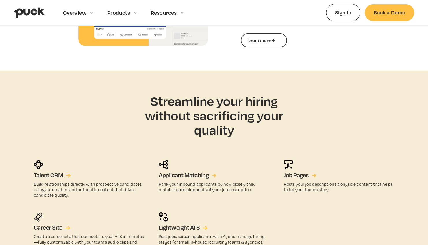
scroll to position [896, 0]
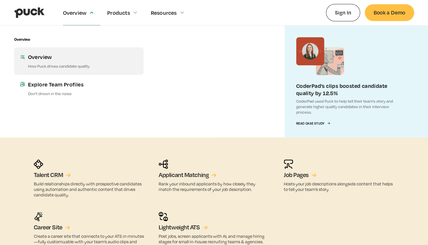
click at [51, 58] on div "Overview" at bounding box center [83, 56] width 110 height 7
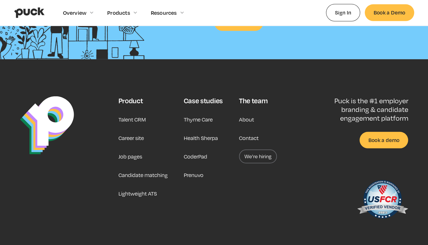
scroll to position [901, 0]
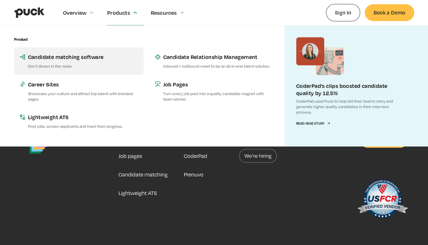
click at [96, 54] on div "Candidate matching software" at bounding box center [83, 56] width 110 height 7
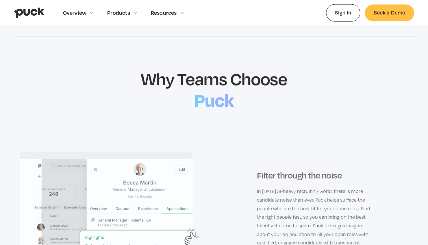
scroll to position [610, 0]
